Goal: Navigation & Orientation: Find specific page/section

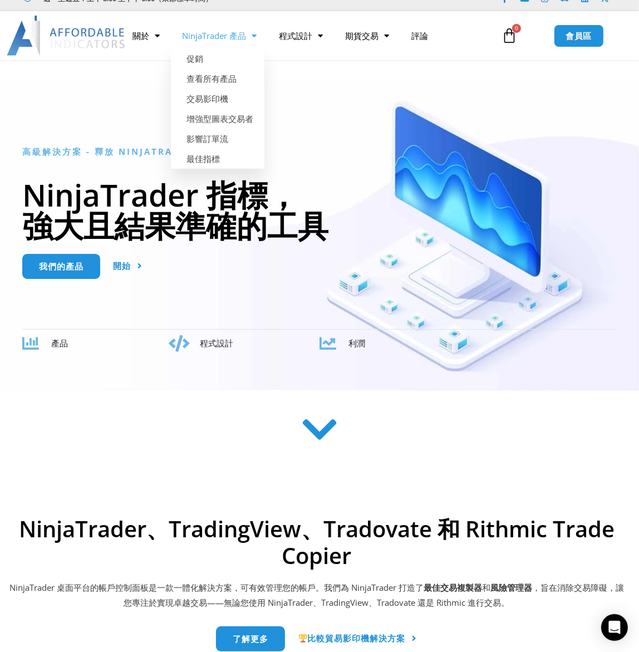
scroll to position [202, 0]
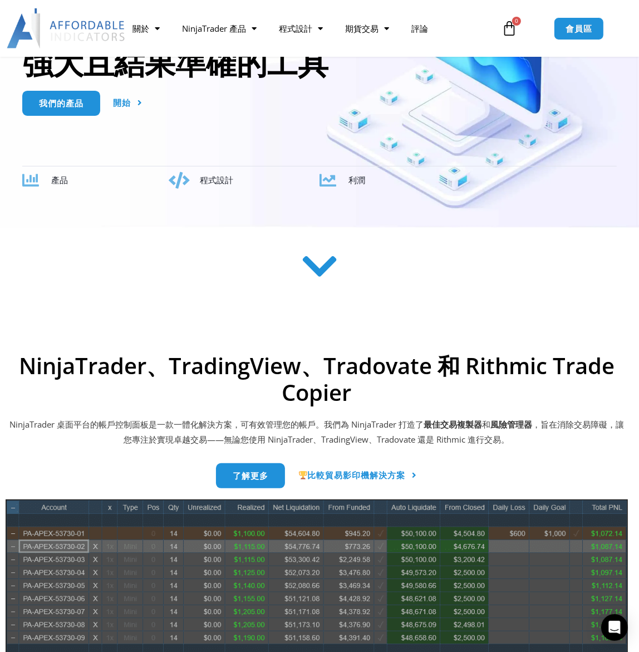
click at [324, 262] on icon at bounding box center [320, 267] width 40 height 40
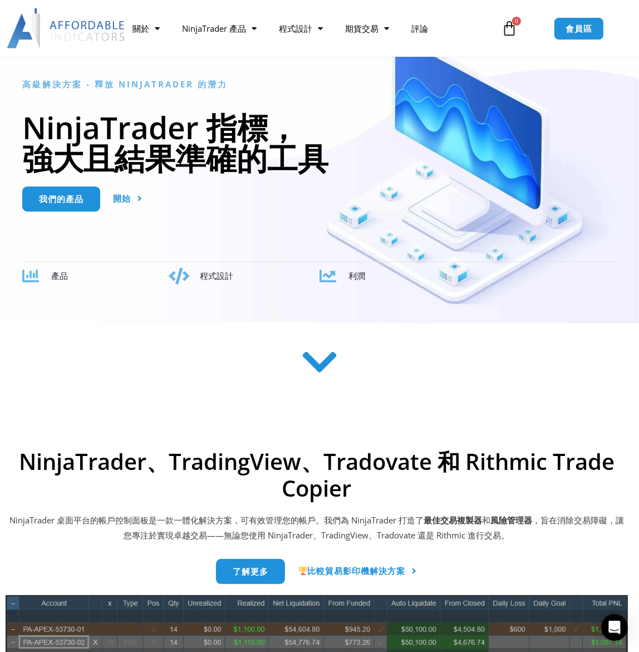
scroll to position [303, 0]
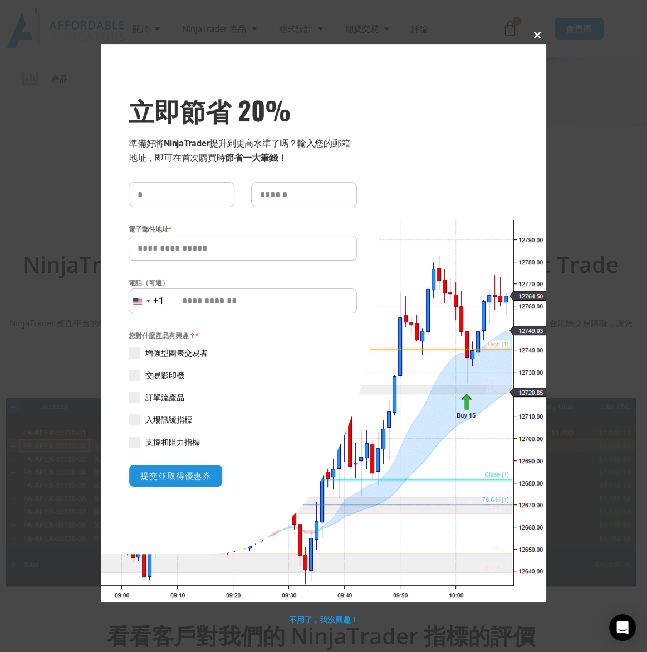
click at [534, 37] on span "立即節省 20% 彈出窗口" at bounding box center [537, 35] width 18 height 7
